Goal: Find specific page/section: Find specific page/section

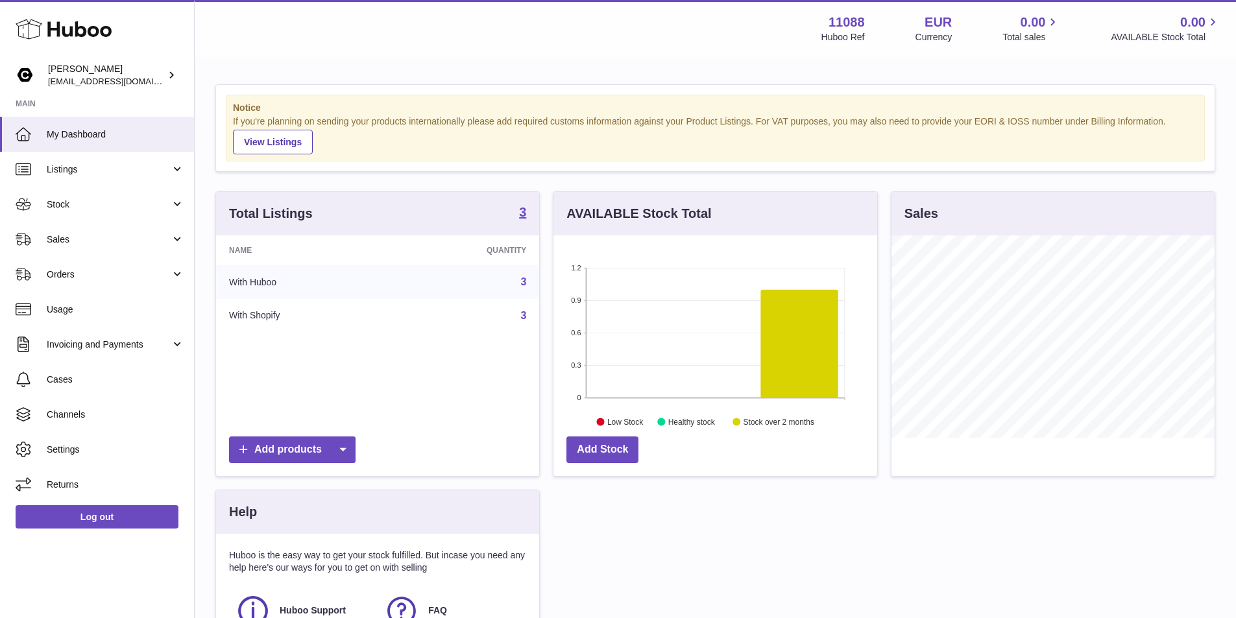
scroll to position [202, 324]
click at [69, 165] on span "Listings" at bounding box center [109, 169] width 124 height 12
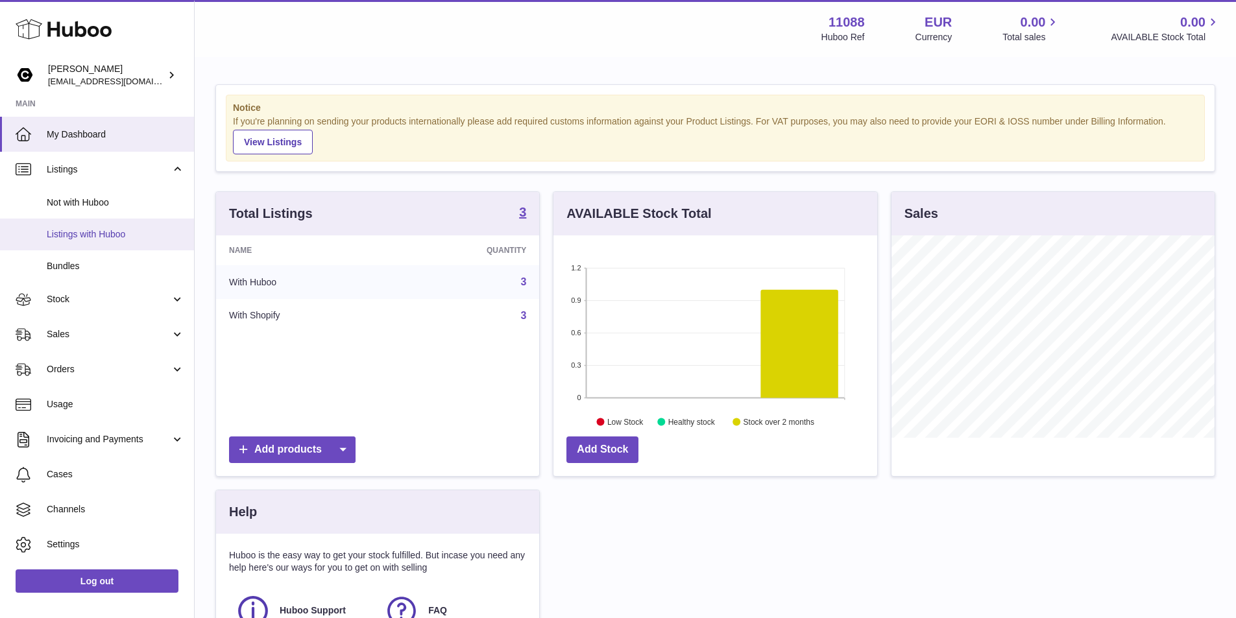
click at [112, 237] on span "Listings with Huboo" at bounding box center [116, 234] width 138 height 12
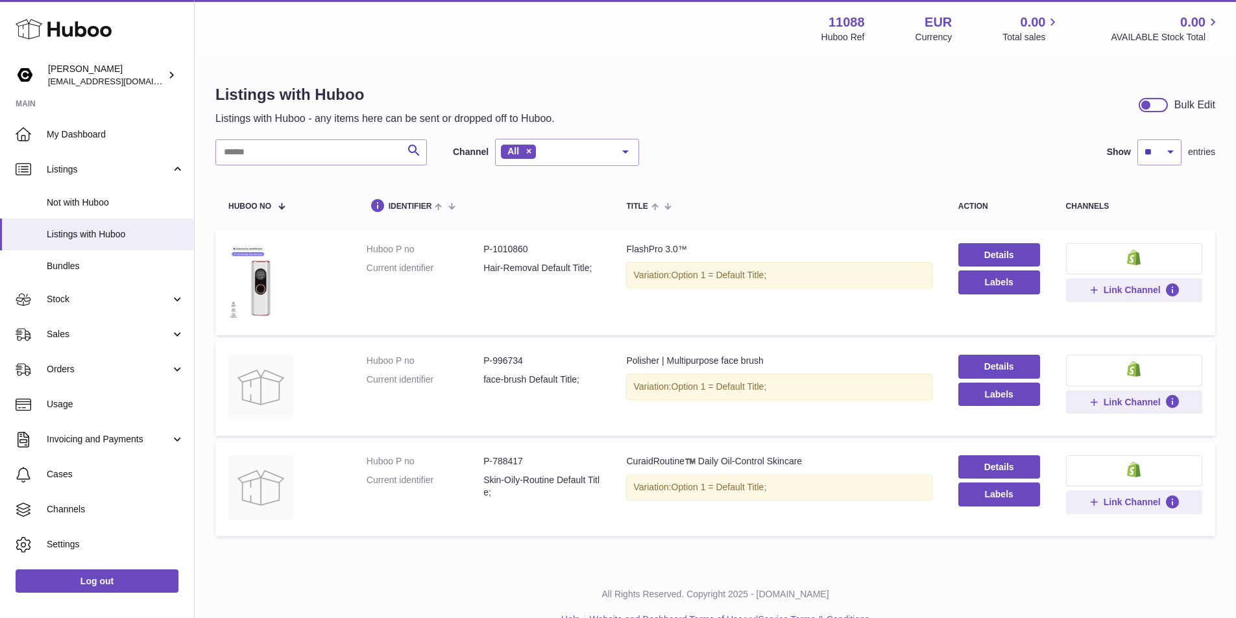
click at [497, 460] on dd "P-788417" at bounding box center [541, 461] width 117 height 12
copy dd "788417"
click at [391, 505] on dl "Huboo P no P-788417 Current identifier Skin-Oily-Routine Default Title;" at bounding box center [484, 480] width 234 height 50
click at [261, 490] on img at bounding box center [260, 487] width 65 height 65
